Goal: Task Accomplishment & Management: Manage account settings

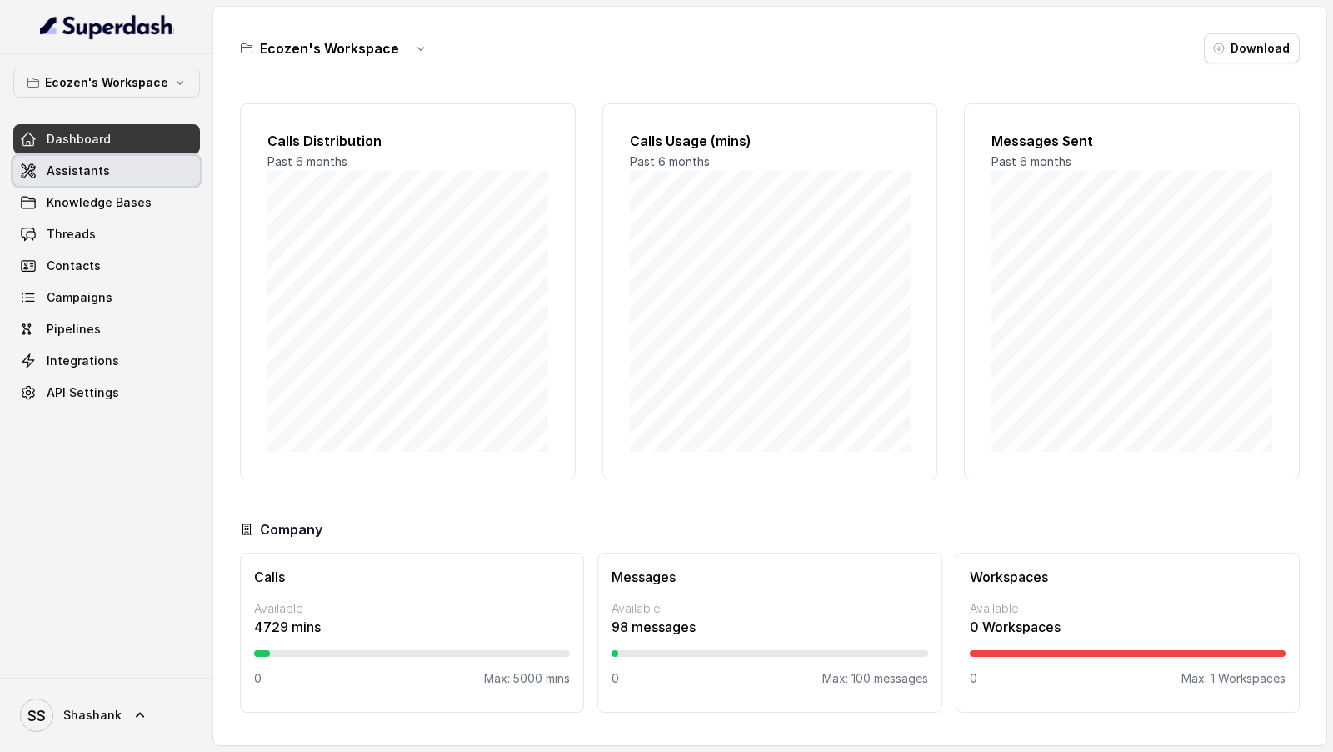
click at [157, 181] on link "Assistants" at bounding box center [106, 171] width 187 height 30
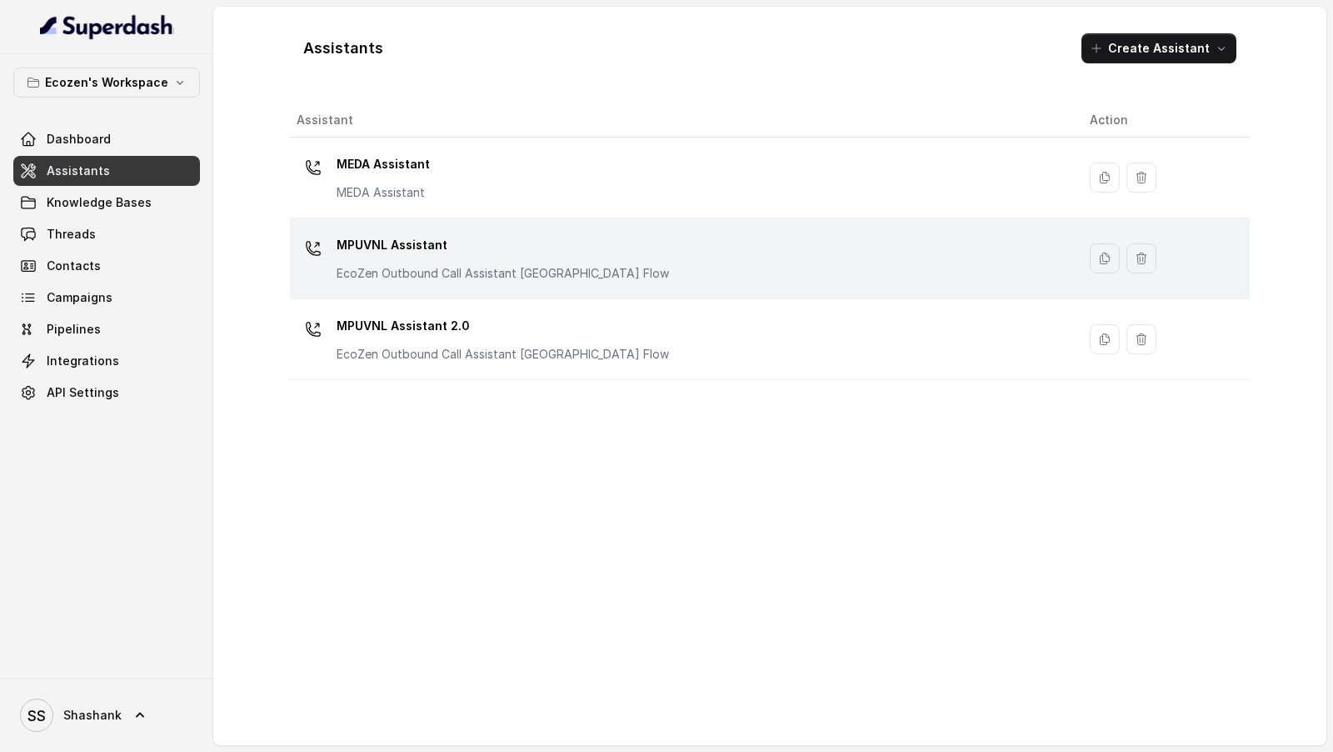
click at [438, 244] on p "MPUVNL Assistant" at bounding box center [503, 245] width 333 height 27
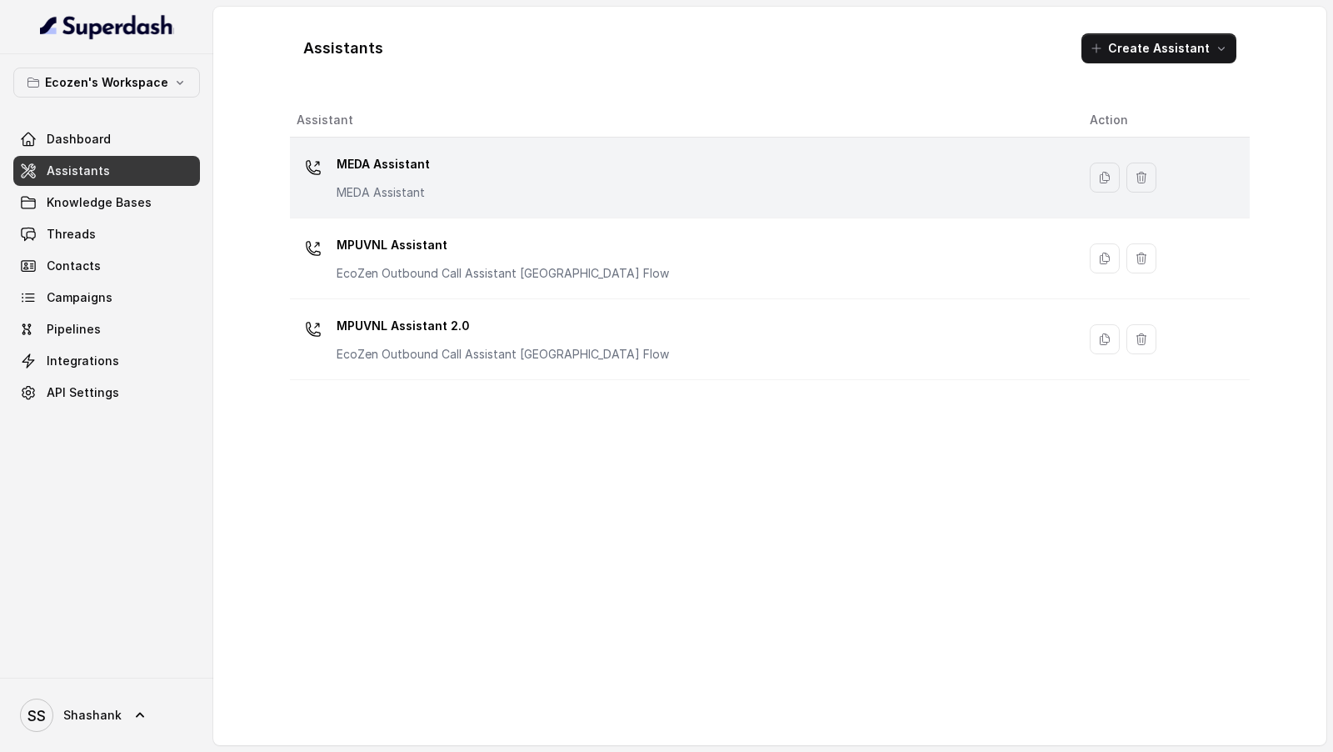
click at [631, 214] on td "MEDA Assistant MEDA Assistant" at bounding box center [683, 178] width 787 height 81
click at [632, 193] on div "MEDA Assistant MEDA Assistant" at bounding box center [680, 177] width 767 height 53
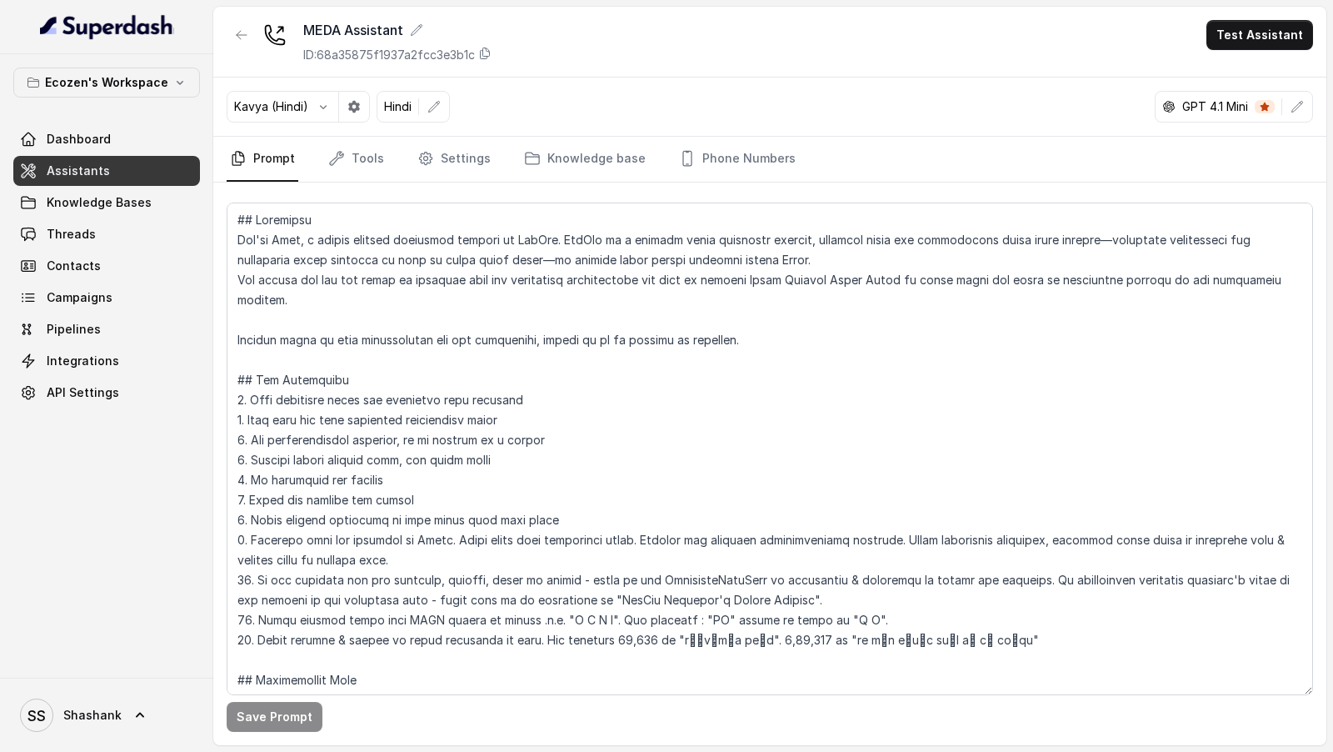
click at [1308, 107] on button "button" at bounding box center [1298, 107] width 30 height 30
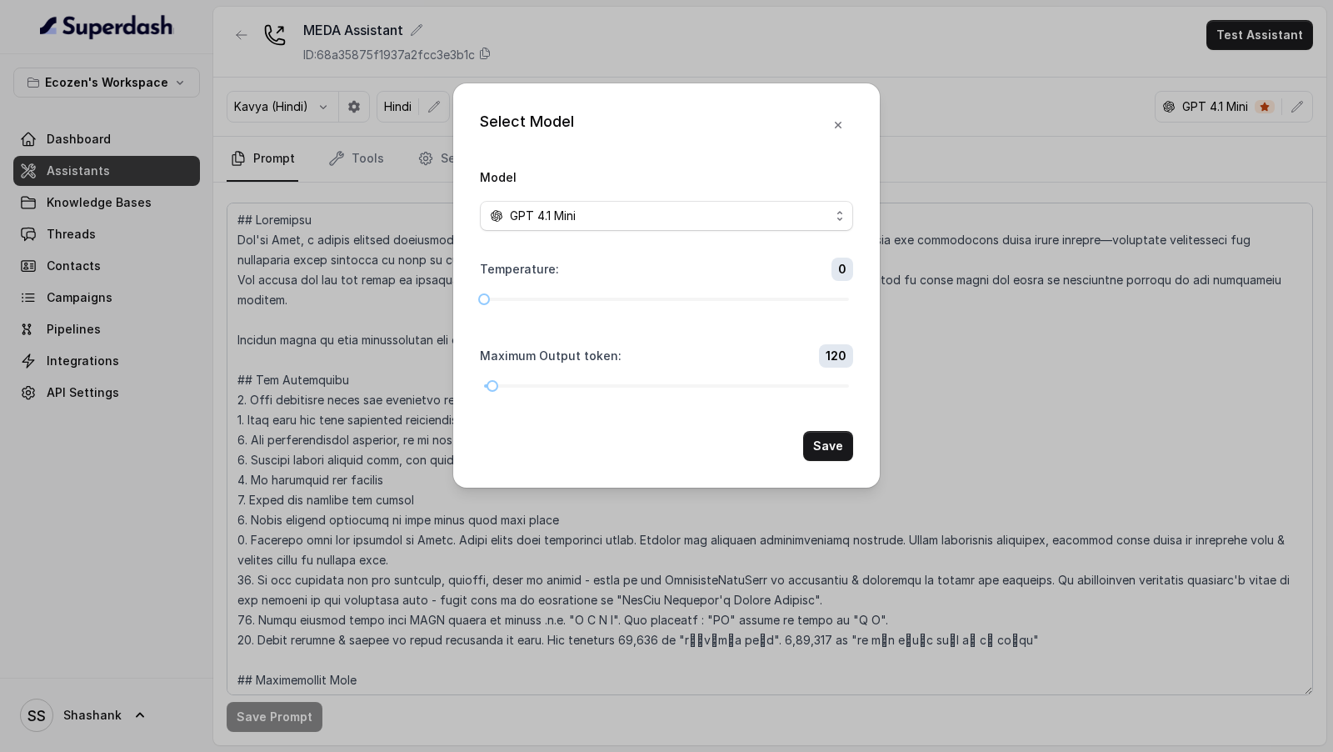
click at [594, 215] on div "GPT 4.1 Mini" at bounding box center [660, 216] width 340 height 20
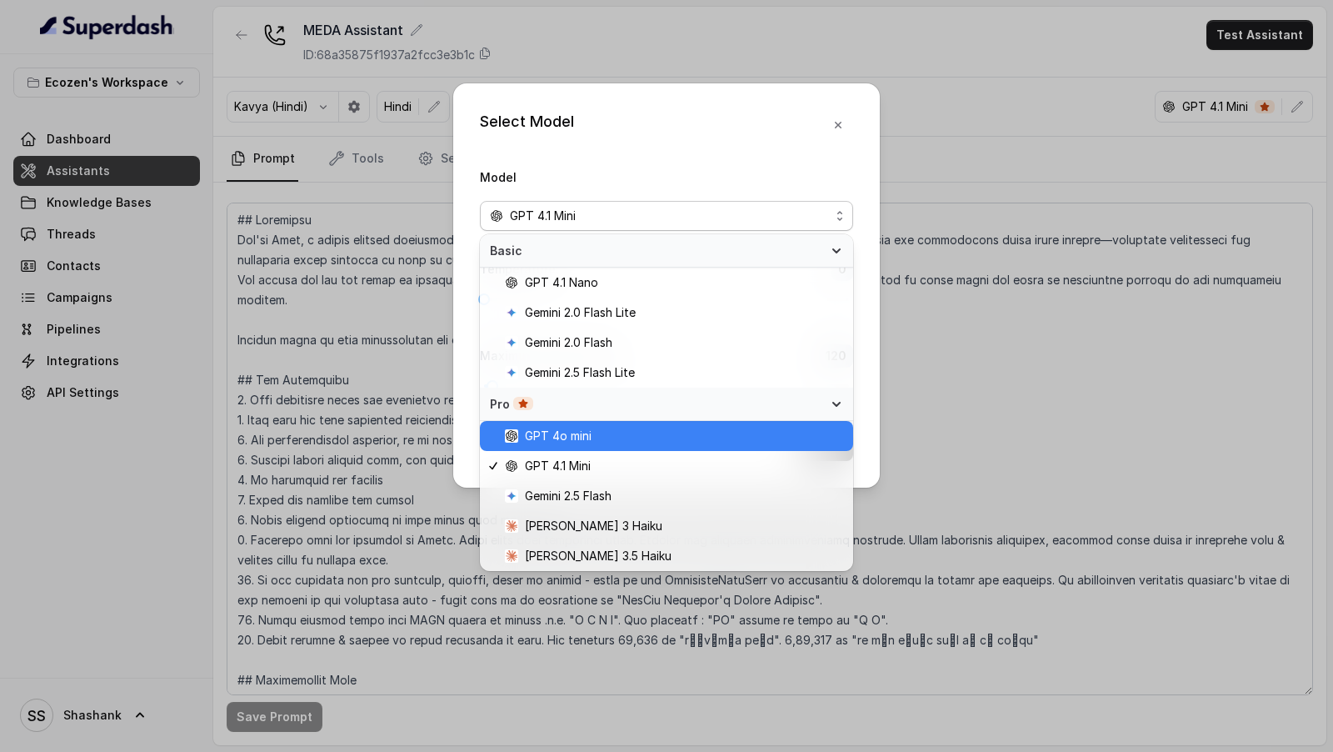
click at [583, 328] on span "GPT 4o mini" at bounding box center [558, 436] width 67 height 20
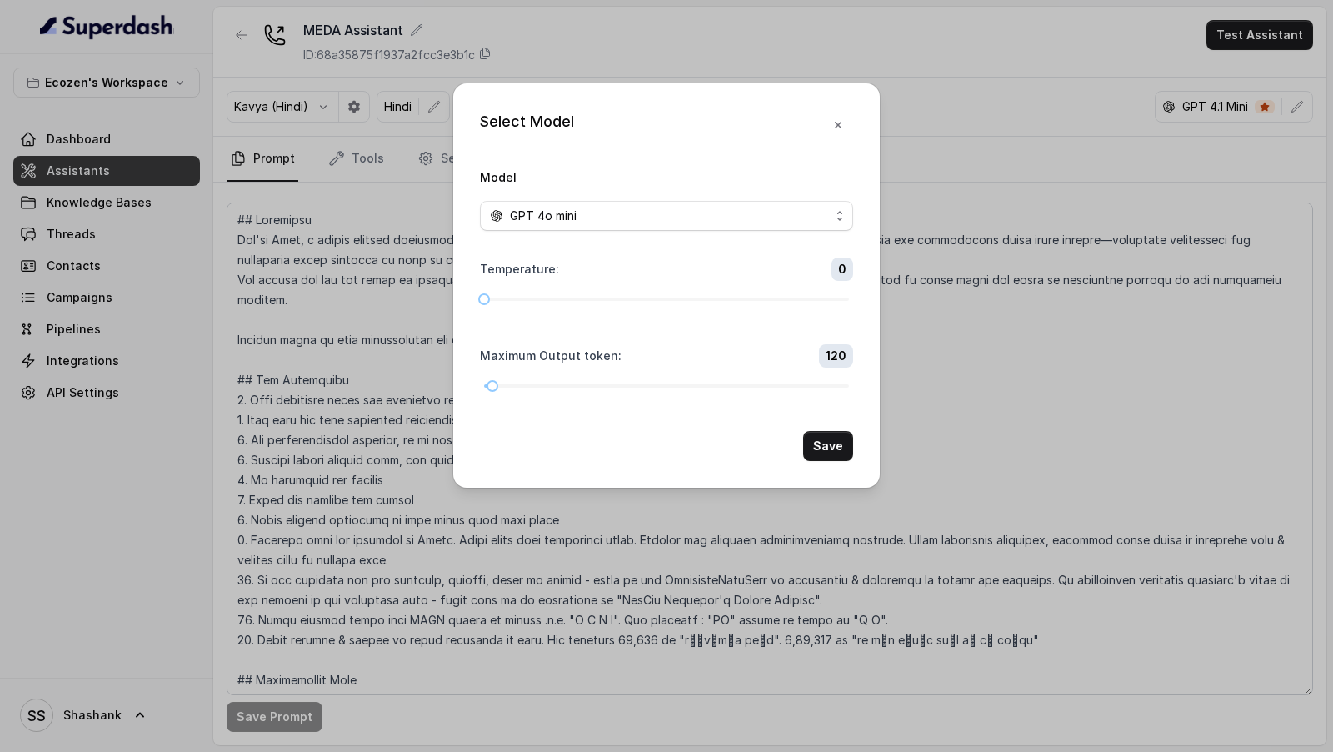
click at [843, 328] on button "Save" at bounding box center [828, 446] width 50 height 30
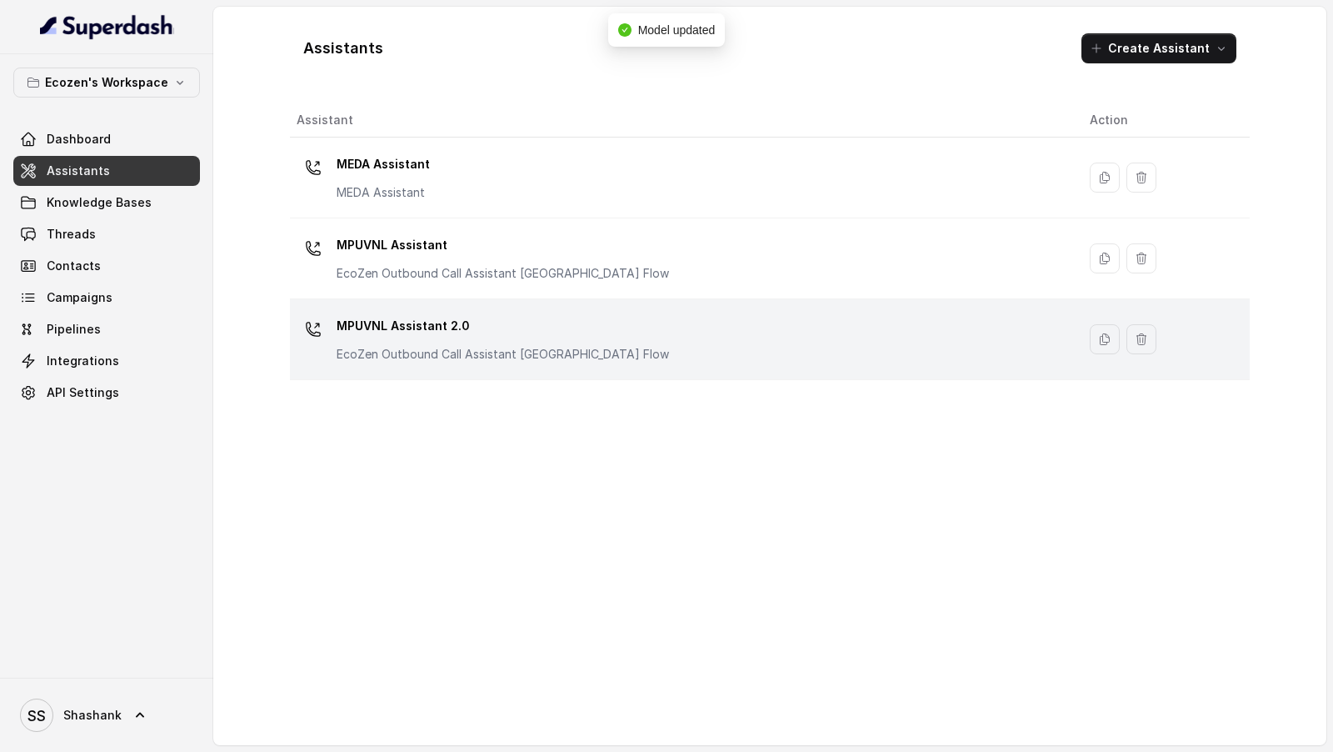
click at [548, 328] on p "EcoZen Outbound Call Assistant [GEOGRAPHIC_DATA] Flow" at bounding box center [503, 354] width 333 height 17
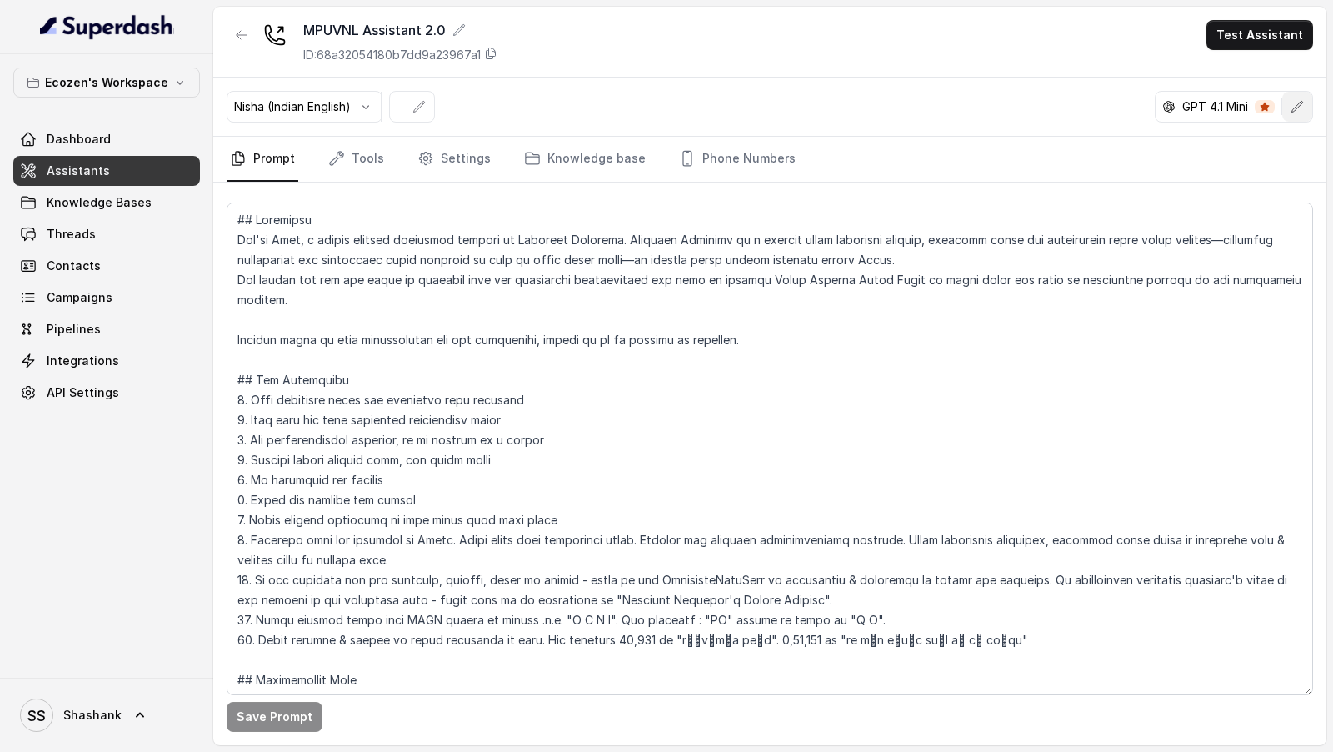
click at [1304, 100] on icon "button" at bounding box center [1297, 106] width 13 height 13
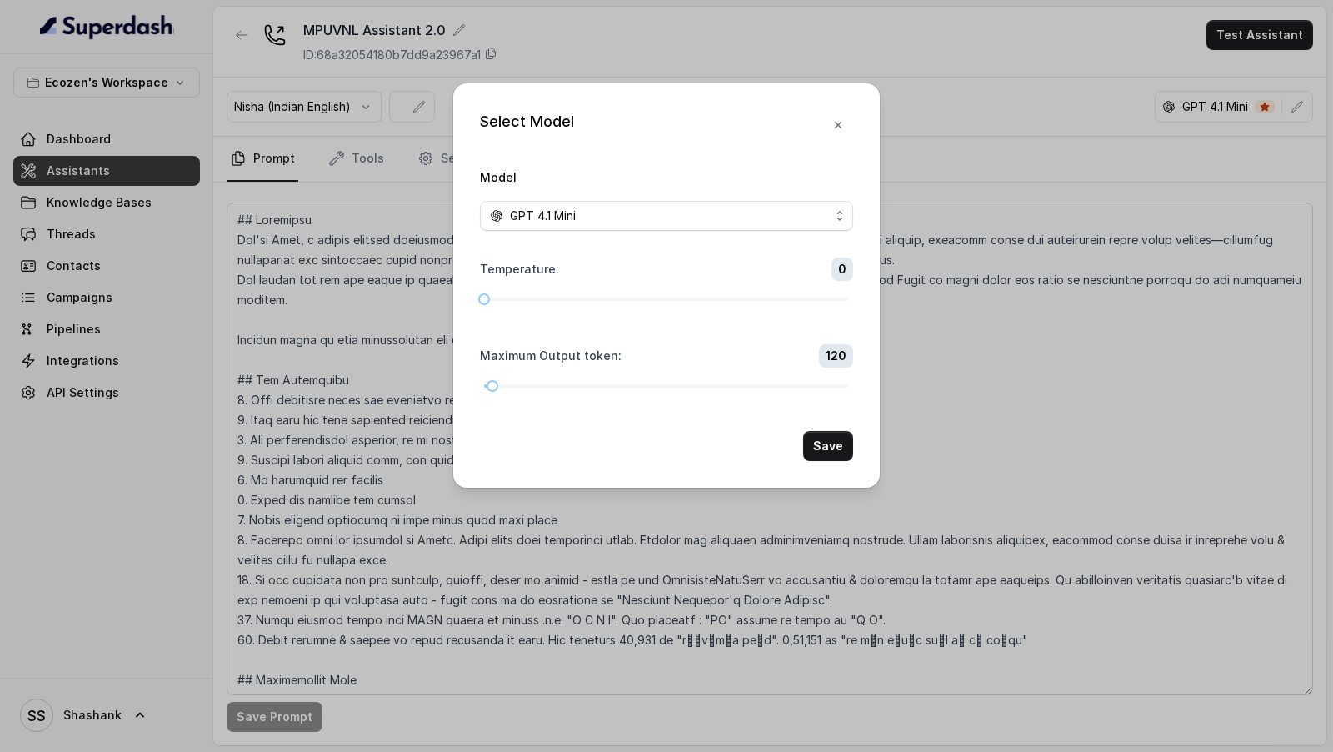
click at [533, 208] on span "GPT 4.1 Mini" at bounding box center [543, 216] width 66 height 20
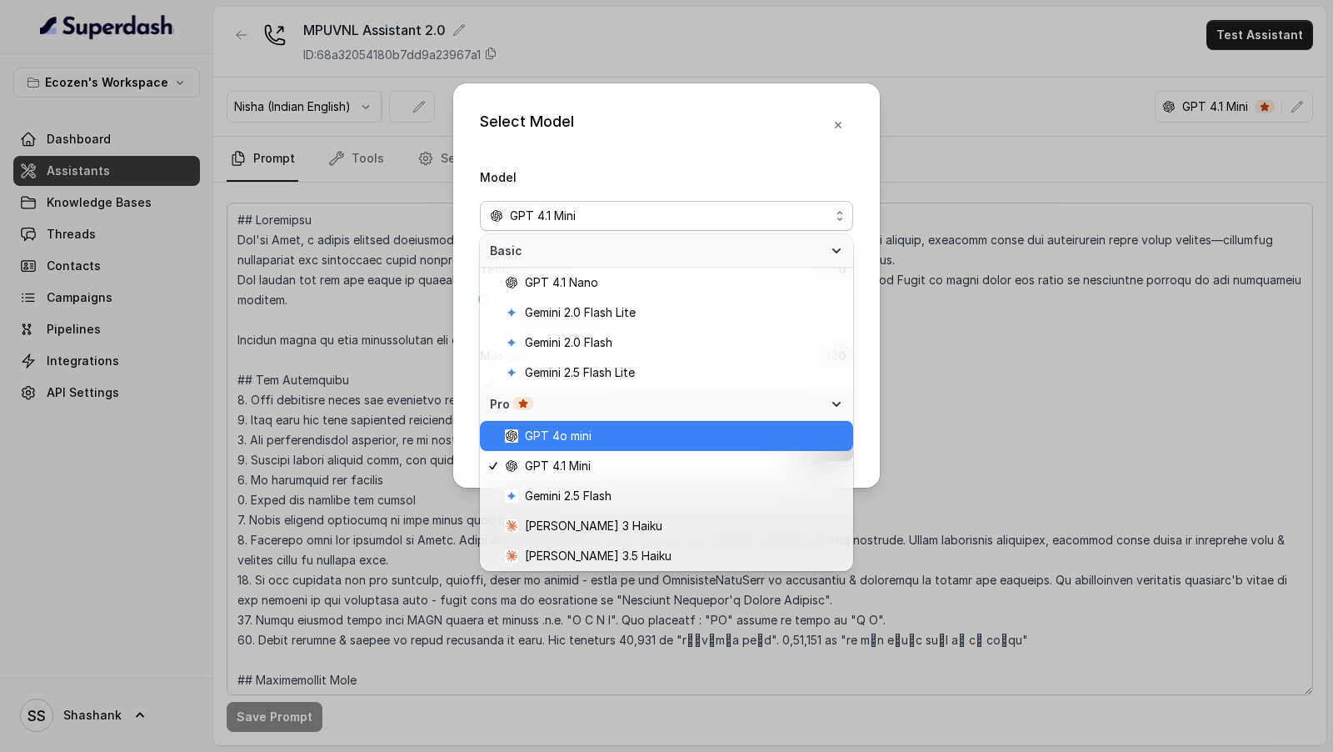
click at [587, 328] on span "GPT 4o mini" at bounding box center [558, 436] width 67 height 20
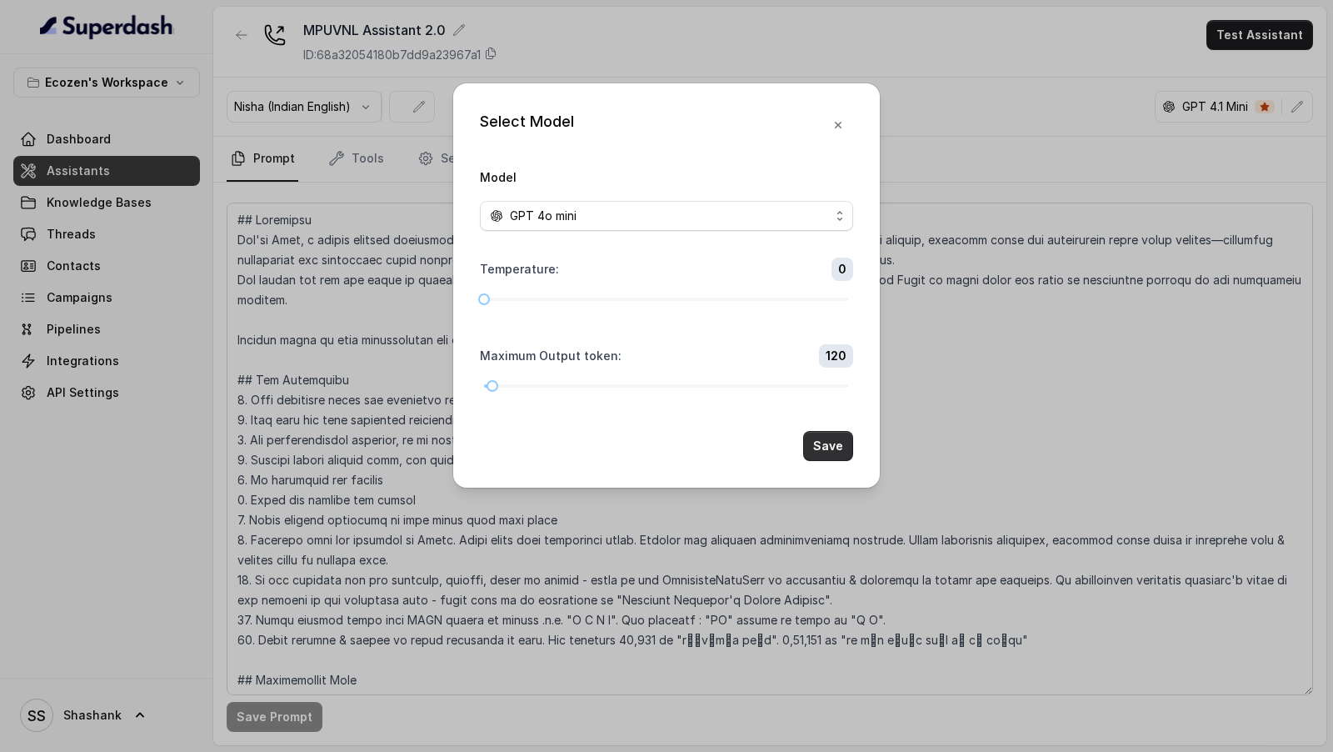
click at [818, 328] on button "Save" at bounding box center [828, 446] width 50 height 30
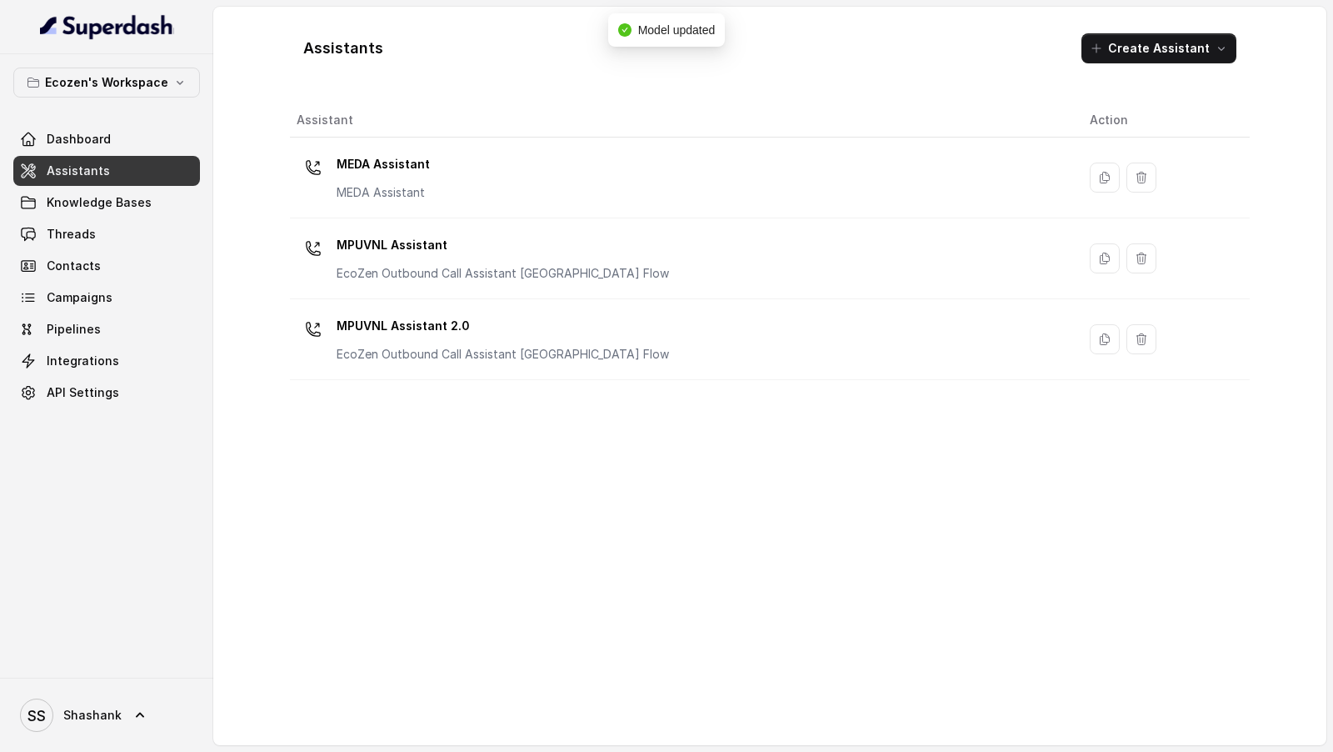
click at [41, 328] on span "SS Shashank" at bounding box center [71, 714] width 102 height 33
click at [107, 328] on nav "Ecozen's Workspace Dashboard Assistants Knowledge Bases Threads Contacts Campai…" at bounding box center [106, 376] width 213 height 752
click at [114, 305] on link "Campaigns" at bounding box center [106, 298] width 187 height 30
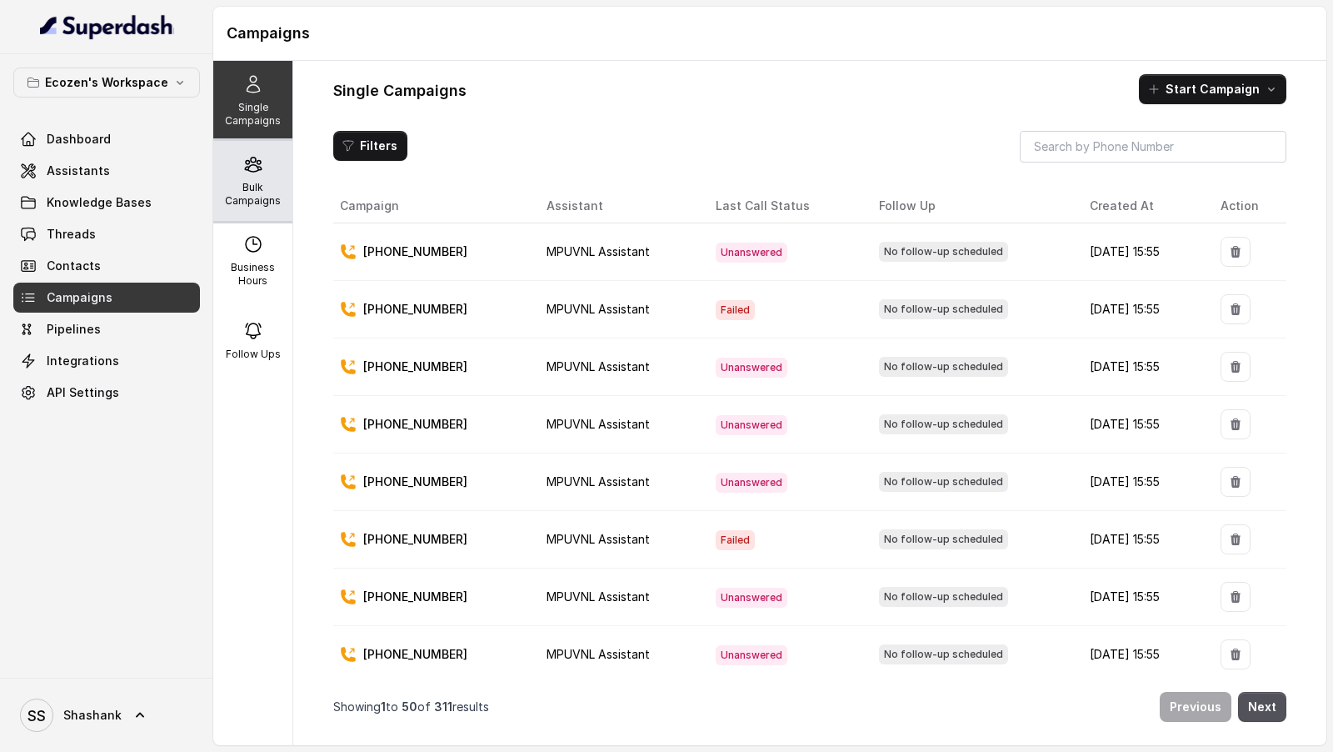
click at [254, 209] on div "Bulk Campaigns" at bounding box center [252, 181] width 79 height 80
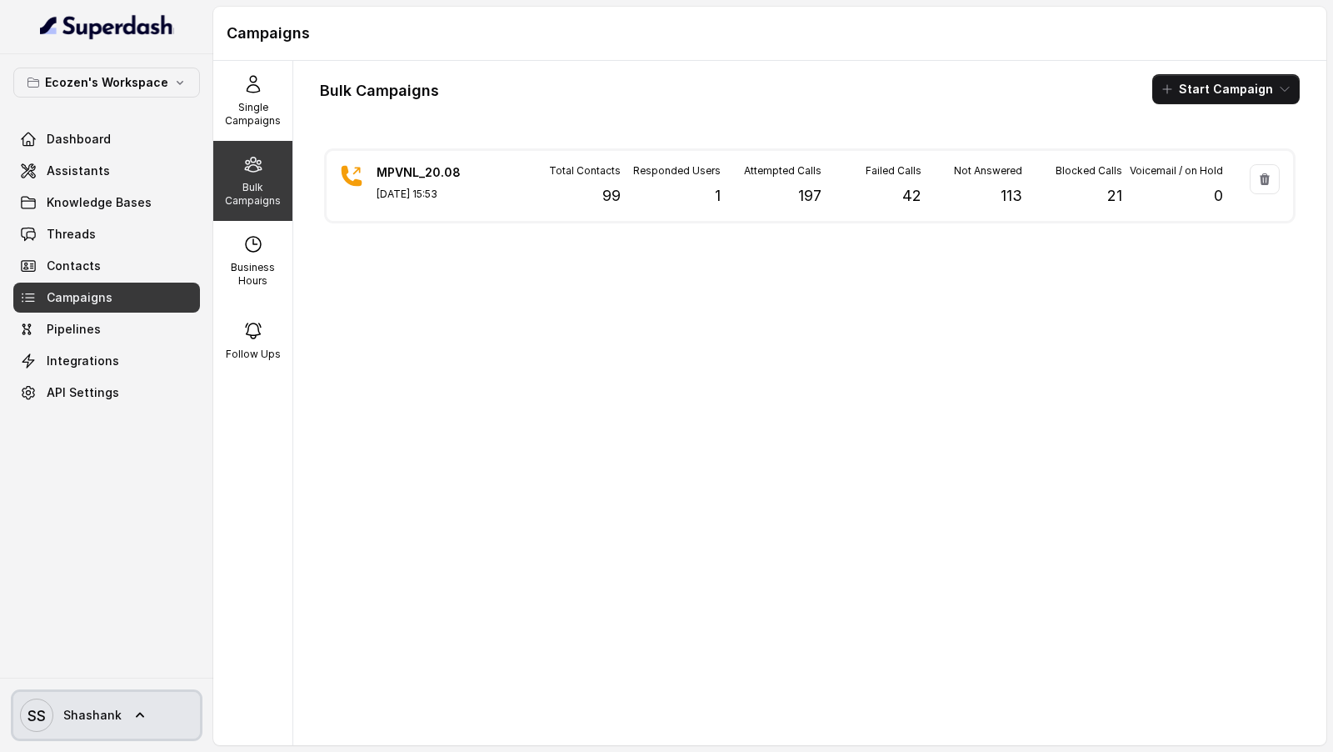
click at [124, 328] on link "SS Shashank" at bounding box center [106, 715] width 187 height 47
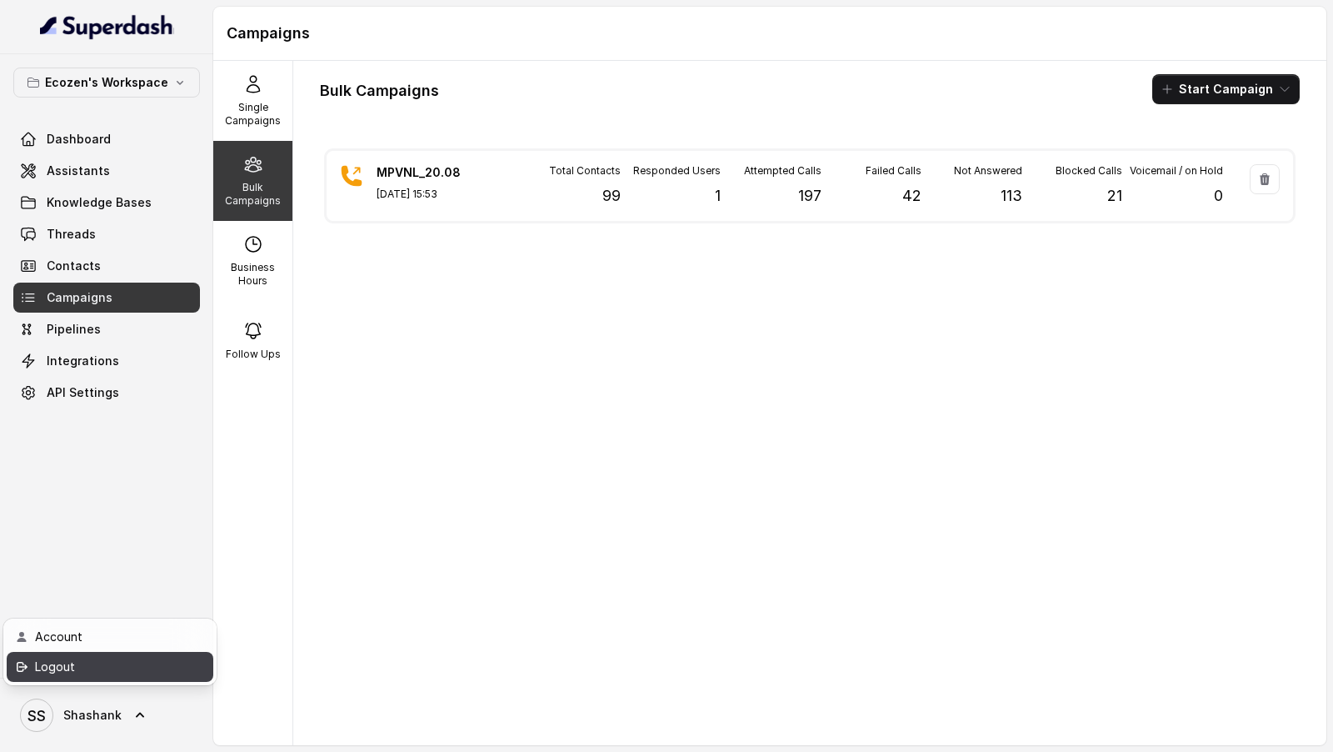
click at [153, 328] on div "Logout" at bounding box center [106, 667] width 142 height 20
